Goal: Find specific page/section: Find specific page/section

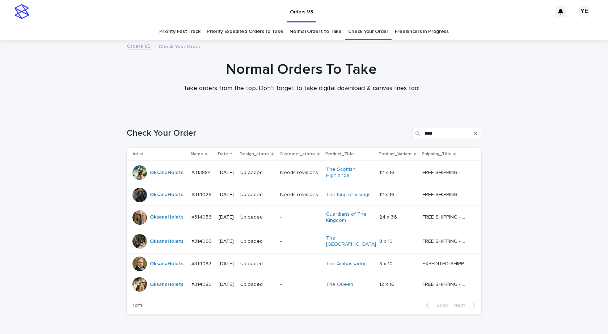
click at [234, 328] on div "Loading... Saving… Loading... Saving… Check Your Order **** Artist Name Date De…" at bounding box center [304, 225] width 362 height 225
